Goal: Transaction & Acquisition: Purchase product/service

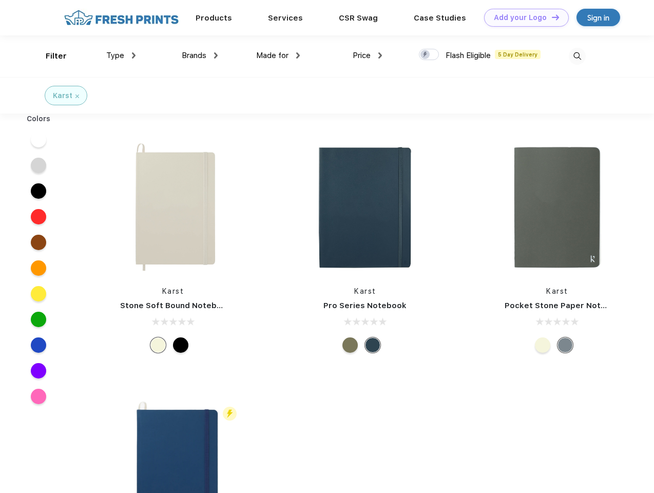
click at [522, 17] on link "Add your Logo Design Tool" at bounding box center [526, 18] width 85 height 18
click at [0, 0] on div "Design Tool" at bounding box center [0, 0] width 0 height 0
click at [550, 17] on link "Add your Logo Design Tool" at bounding box center [526, 18] width 85 height 18
click at [49, 56] on div "Filter" at bounding box center [56, 56] width 21 height 12
click at [121, 55] on span "Type" at bounding box center [115, 55] width 18 height 9
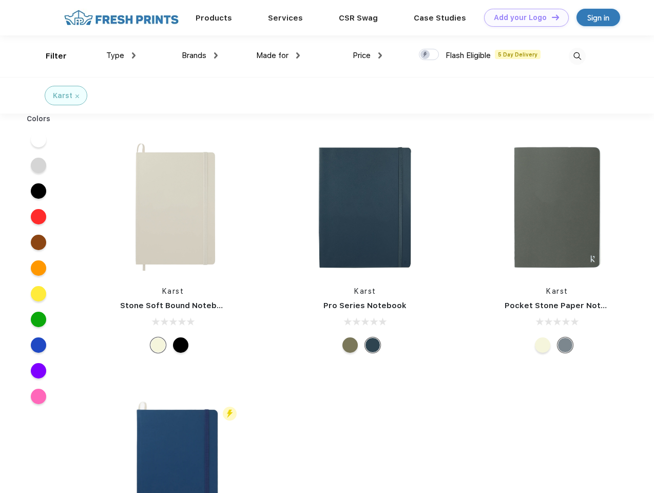
click at [200, 55] on span "Brands" at bounding box center [194, 55] width 25 height 9
click at [278, 55] on span "Made for" at bounding box center [272, 55] width 32 height 9
click at [367, 55] on span "Price" at bounding box center [361, 55] width 18 height 9
click at [429, 55] on div at bounding box center [429, 54] width 20 height 11
click at [425, 55] on input "checkbox" at bounding box center [422, 51] width 7 height 7
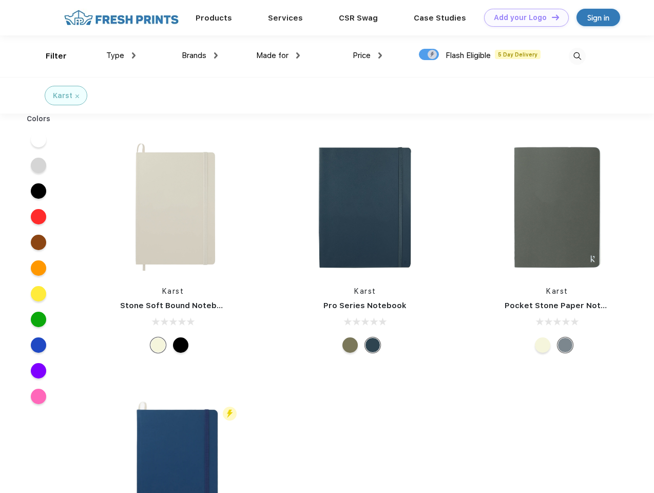
click at [577, 56] on img at bounding box center [576, 56] width 17 height 17
